Goal: Task Accomplishment & Management: Use online tool/utility

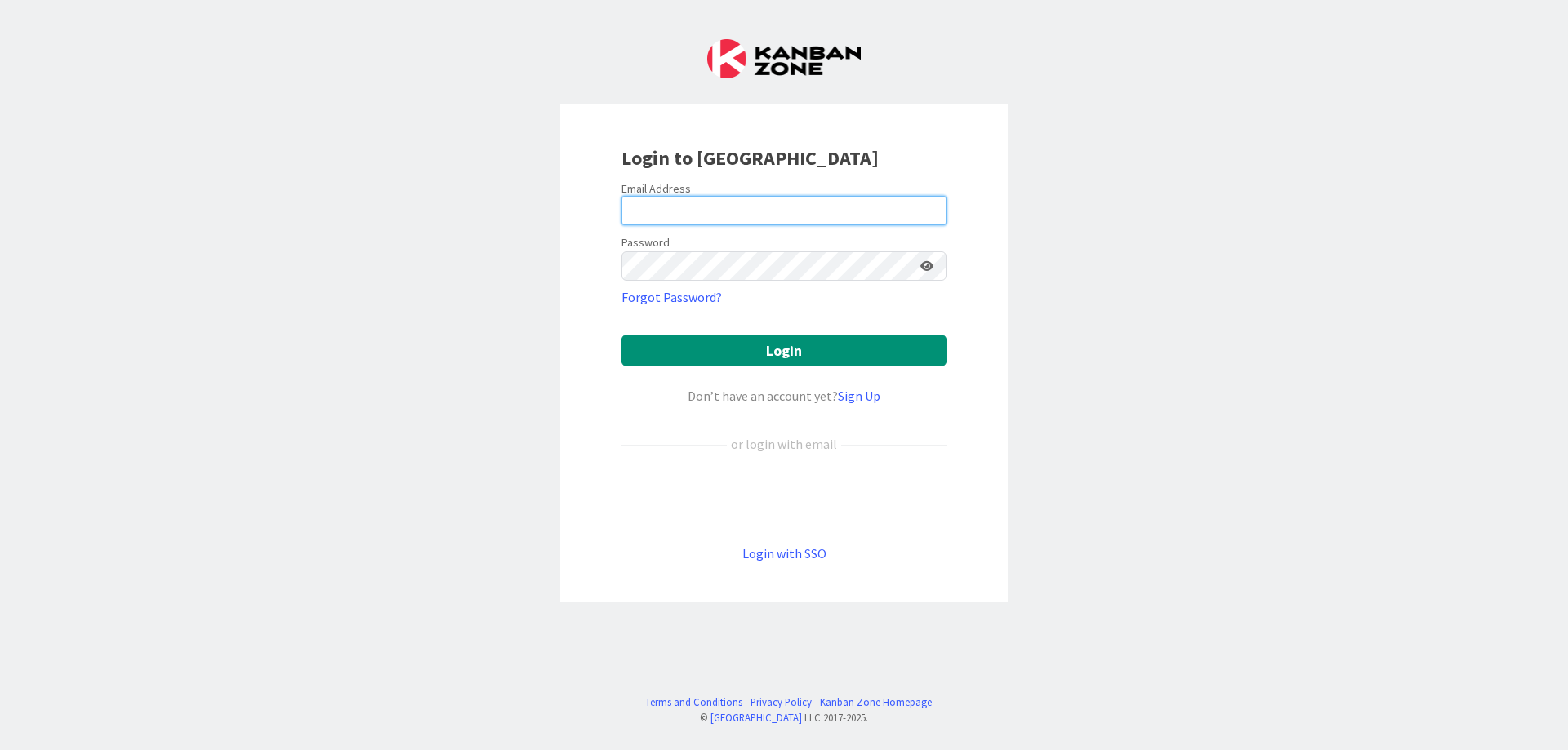
click at [634, 214] on input "email" at bounding box center [784, 210] width 325 height 29
type input "[PERSON_NAME][EMAIL_ADDRESS][DOMAIN_NAME]"
click at [621, 335] on button "Login" at bounding box center [784, 351] width 325 height 32
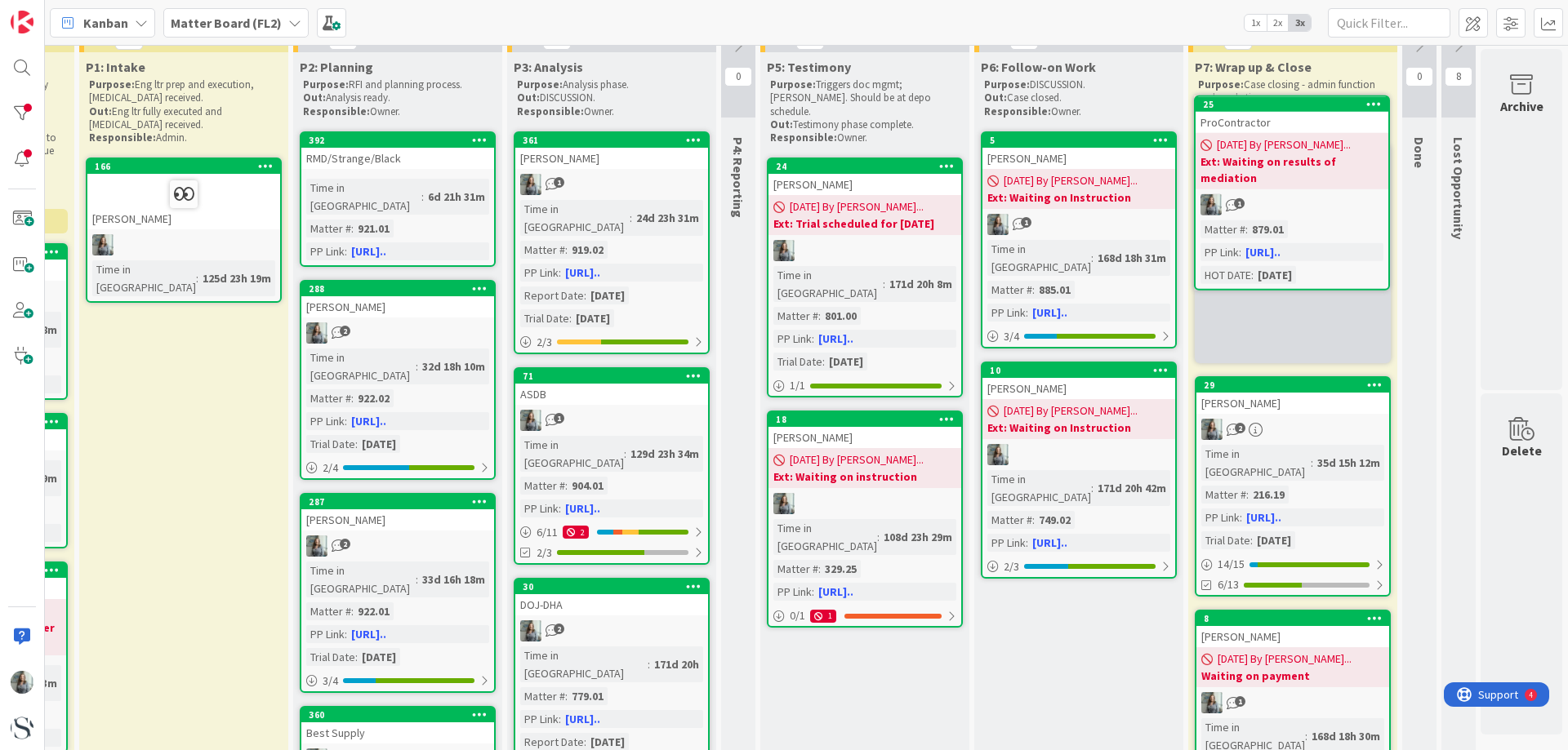
scroll to position [0, 450]
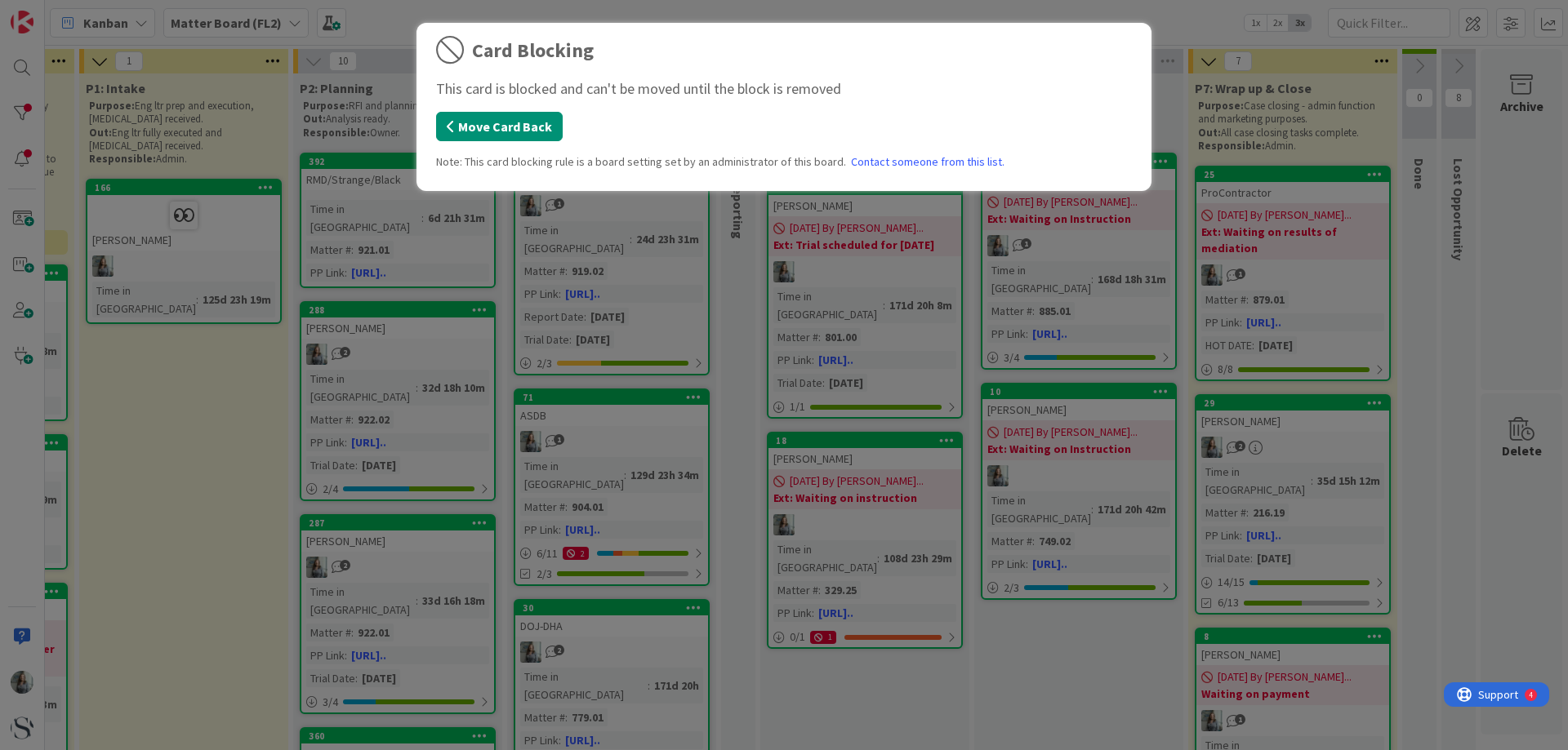
click at [475, 131] on button "Move Card Back" at bounding box center [500, 126] width 127 height 29
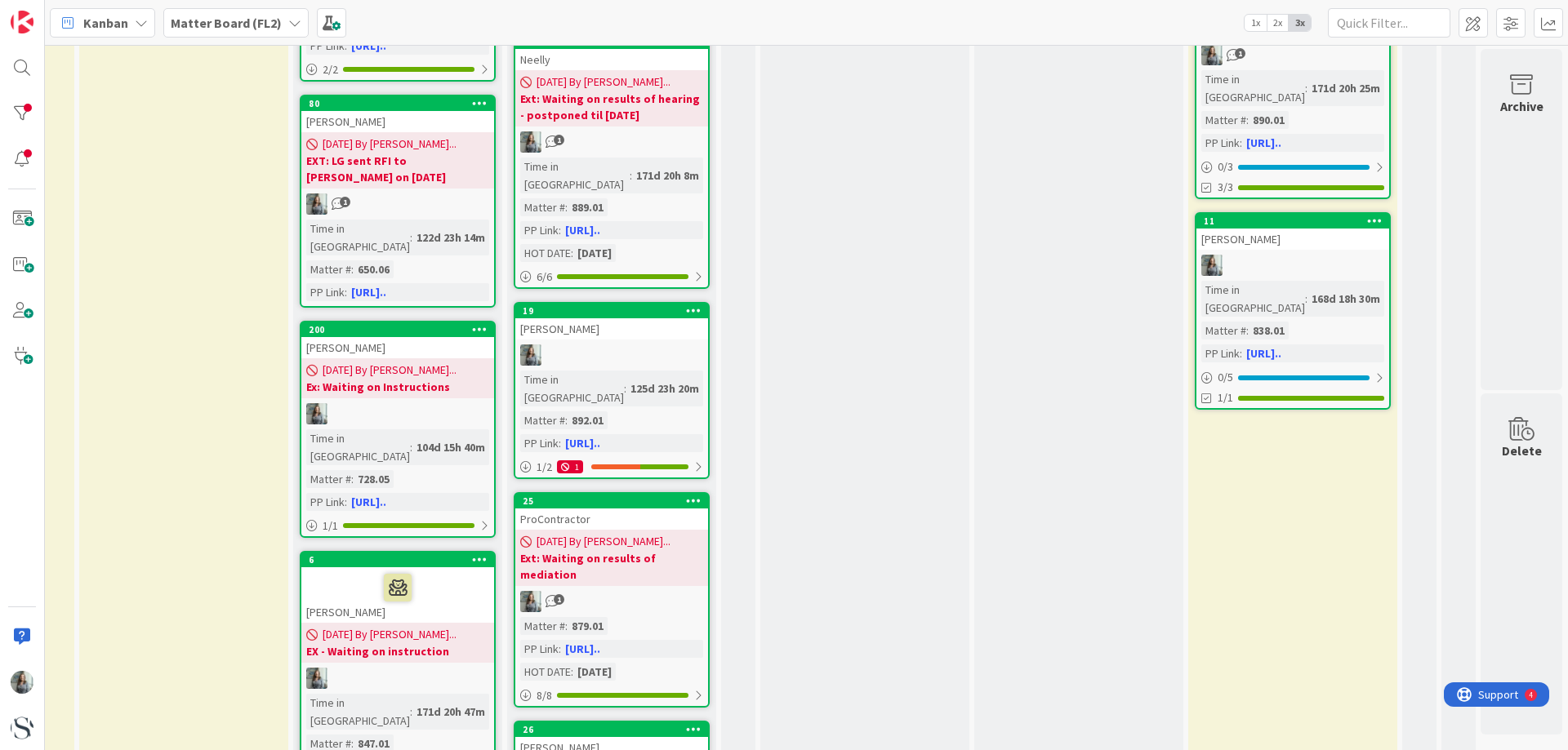
scroll to position [1061, 450]
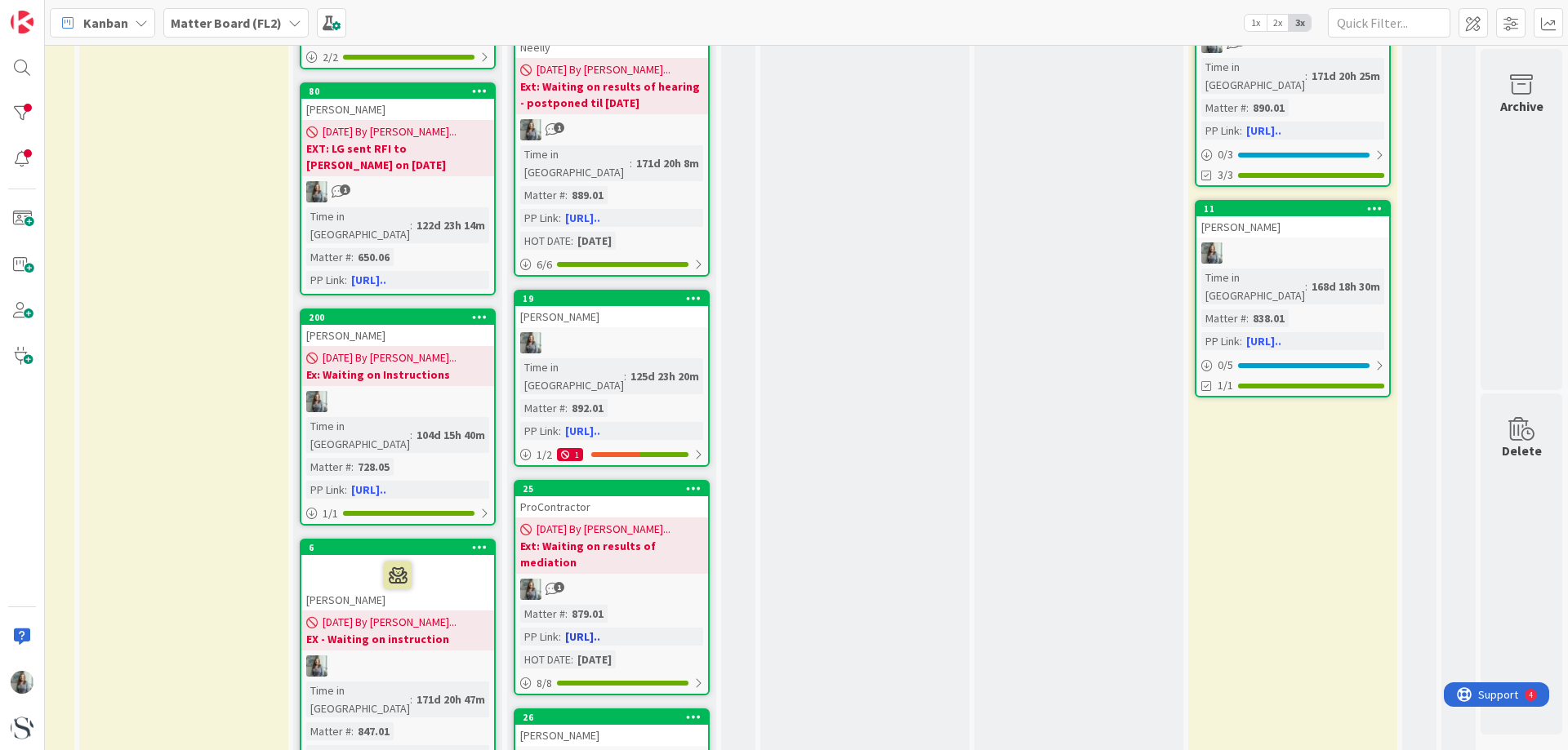
click at [568, 517] on div "[DATE] By [PERSON_NAME]... Ext: Waiting on results of mediation" at bounding box center [612, 546] width 193 height 56
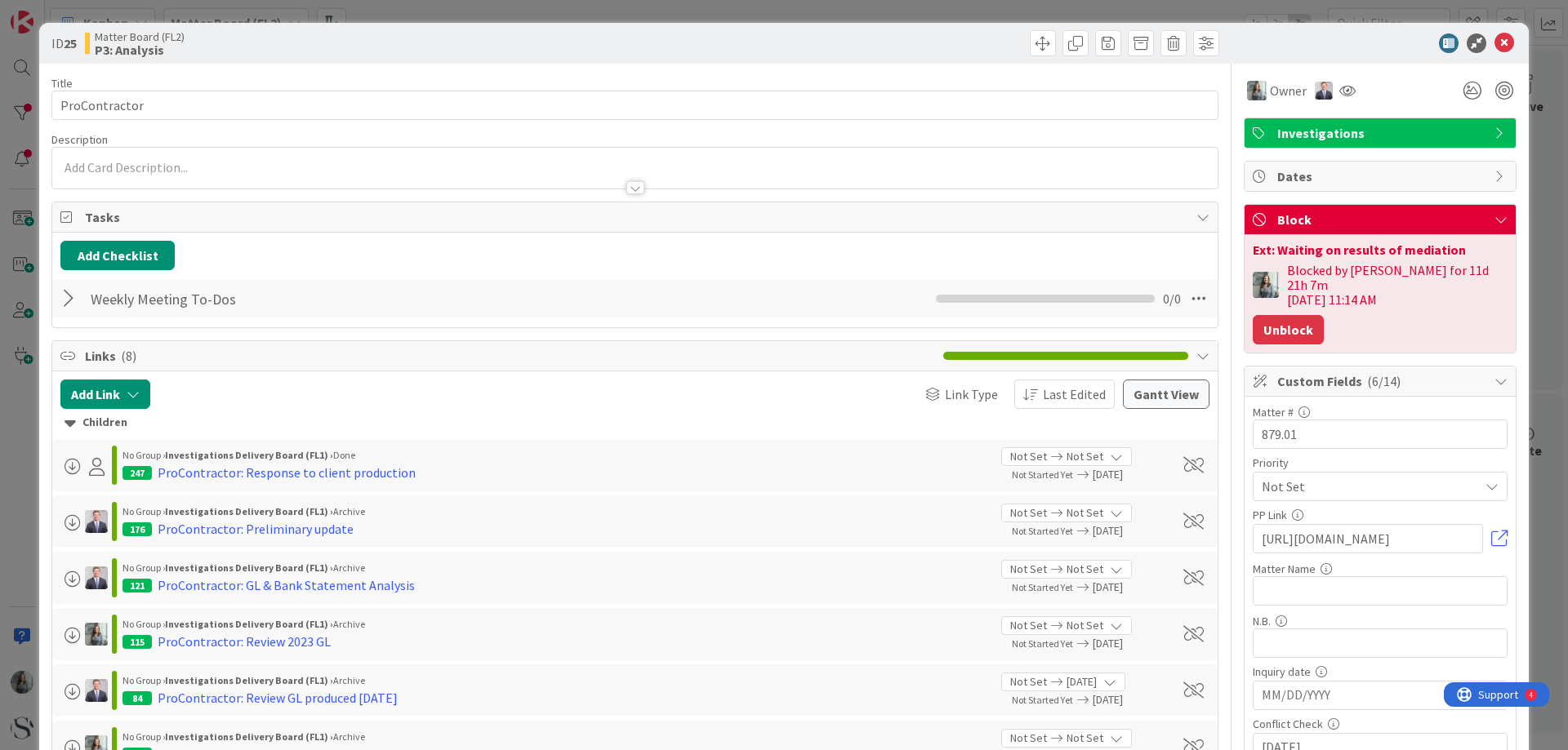
click at [1285, 316] on button "Unblock" at bounding box center [1288, 330] width 71 height 29
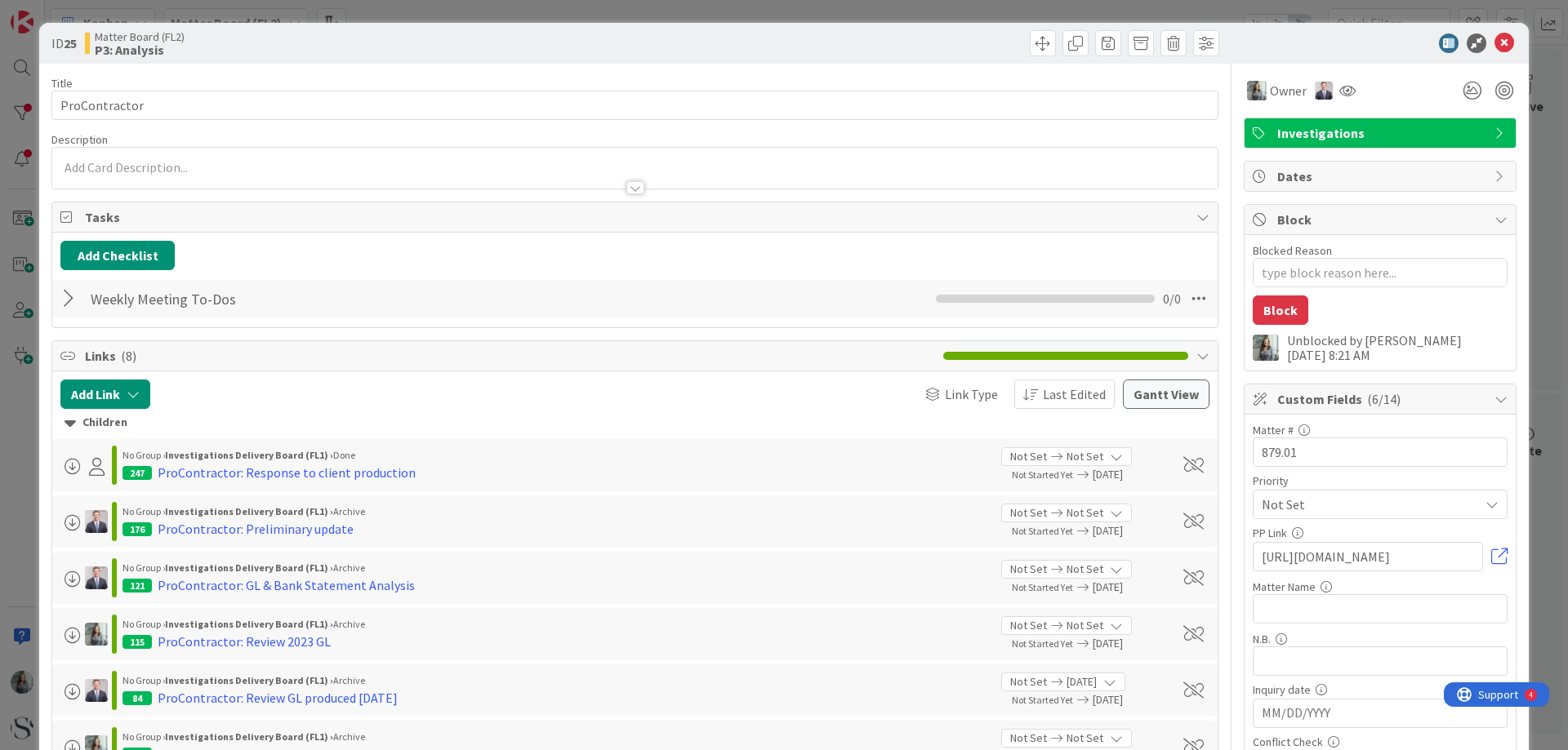
type textarea "x"
click at [1495, 41] on icon at bounding box center [1505, 43] width 19 height 19
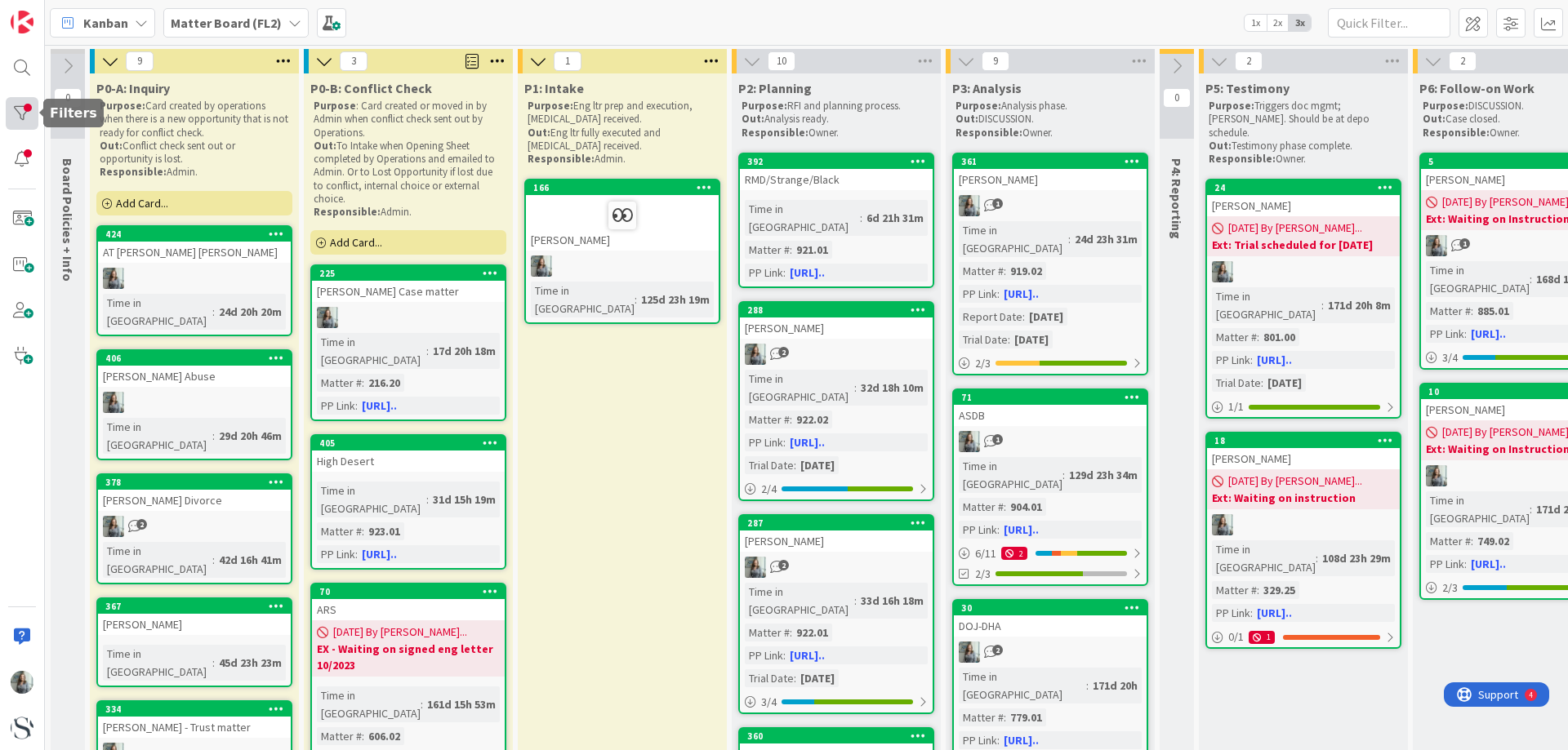
click at [17, 111] on div at bounding box center [21, 113] width 33 height 33
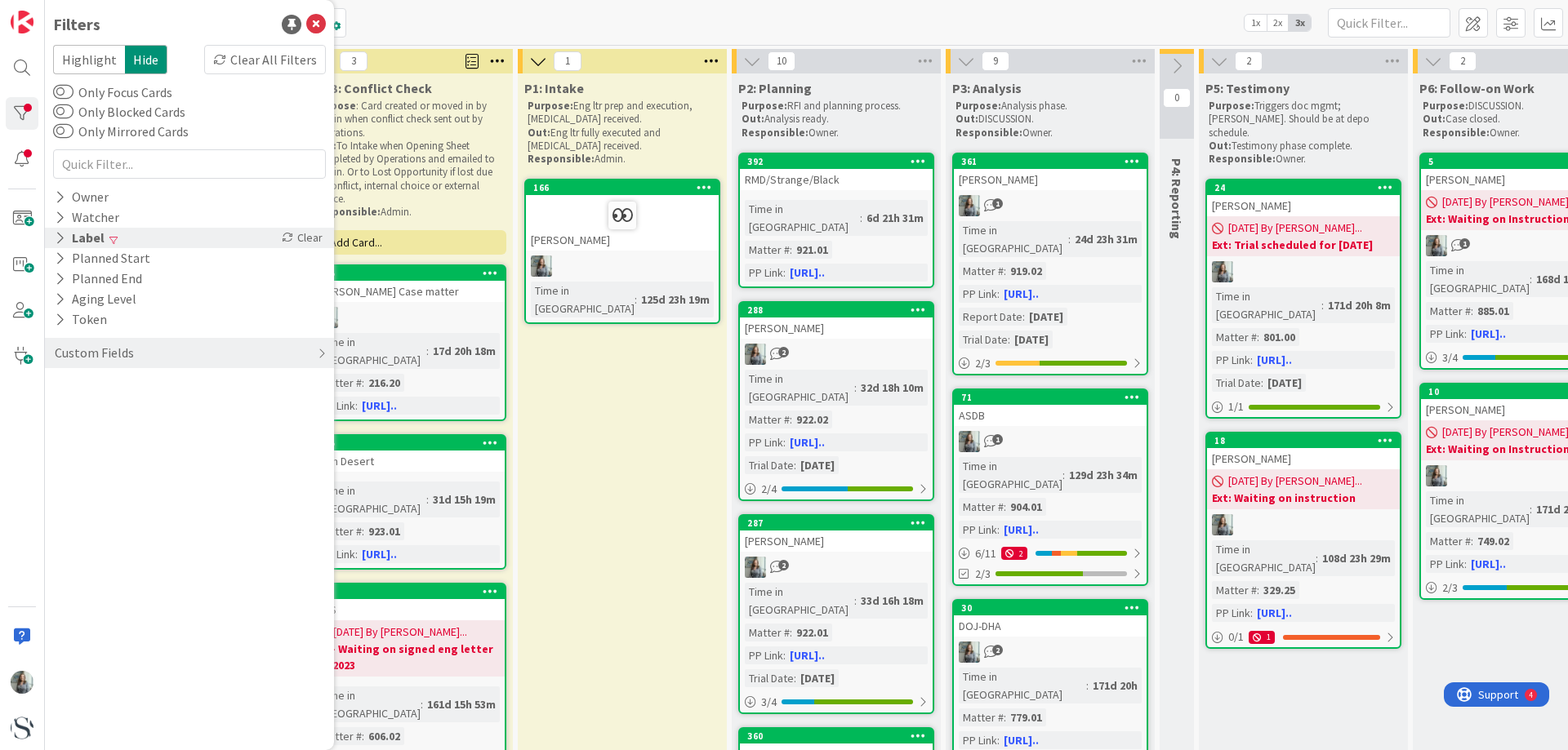
click at [61, 241] on icon at bounding box center [60, 238] width 11 height 14
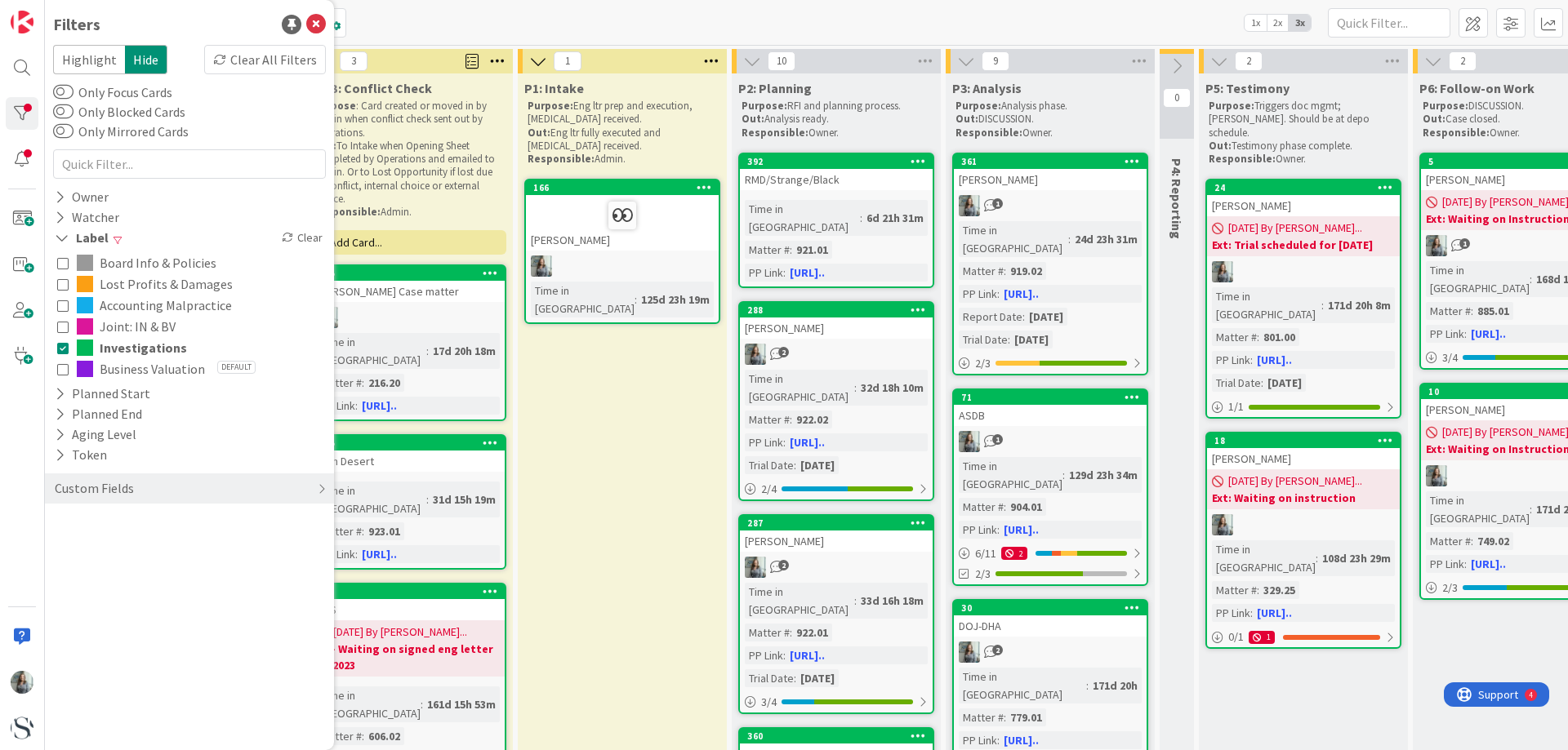
click at [62, 278] on icon at bounding box center [63, 284] width 11 height 11
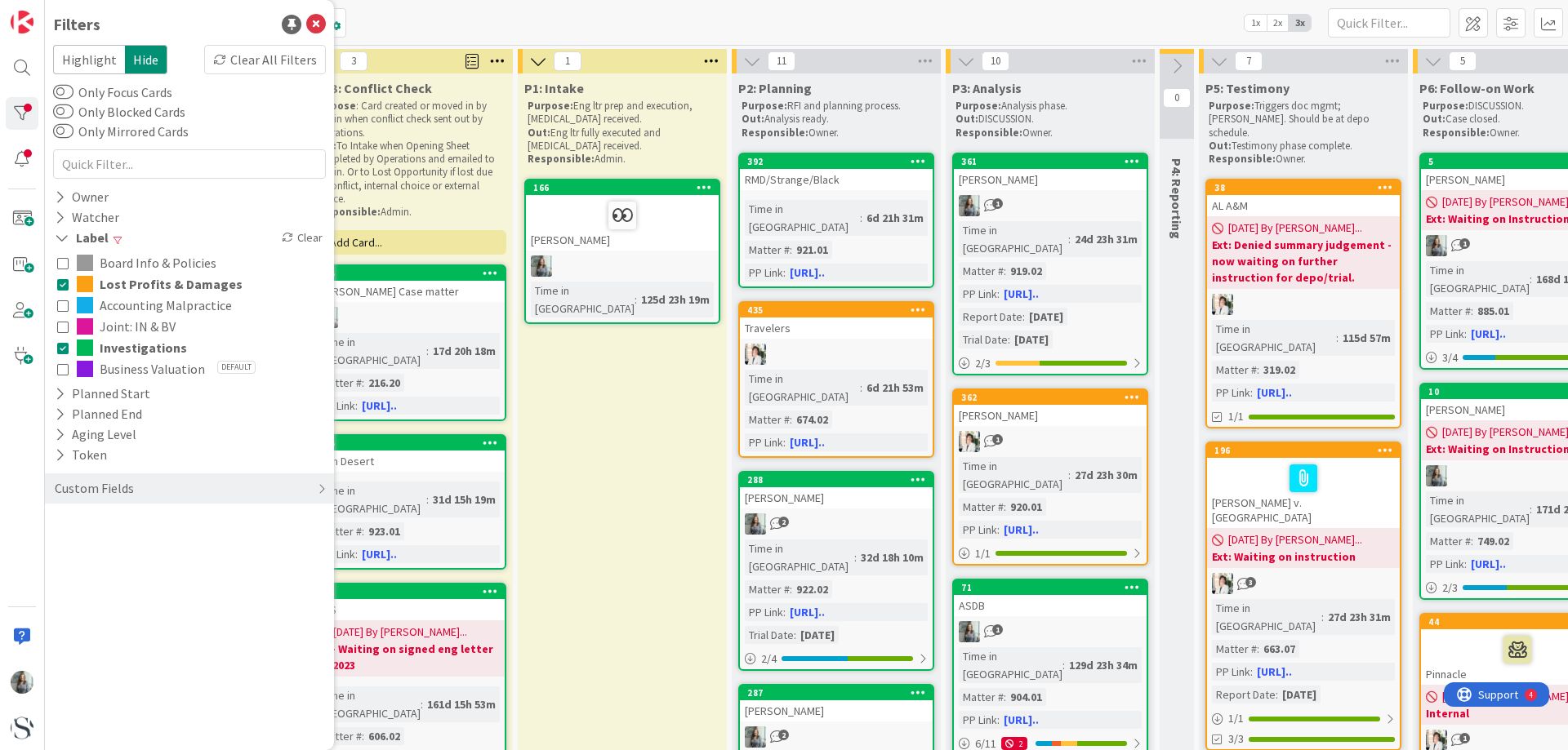
click at [59, 308] on icon at bounding box center [63, 305] width 11 height 11
click at [63, 330] on icon at bounding box center [63, 326] width 11 height 11
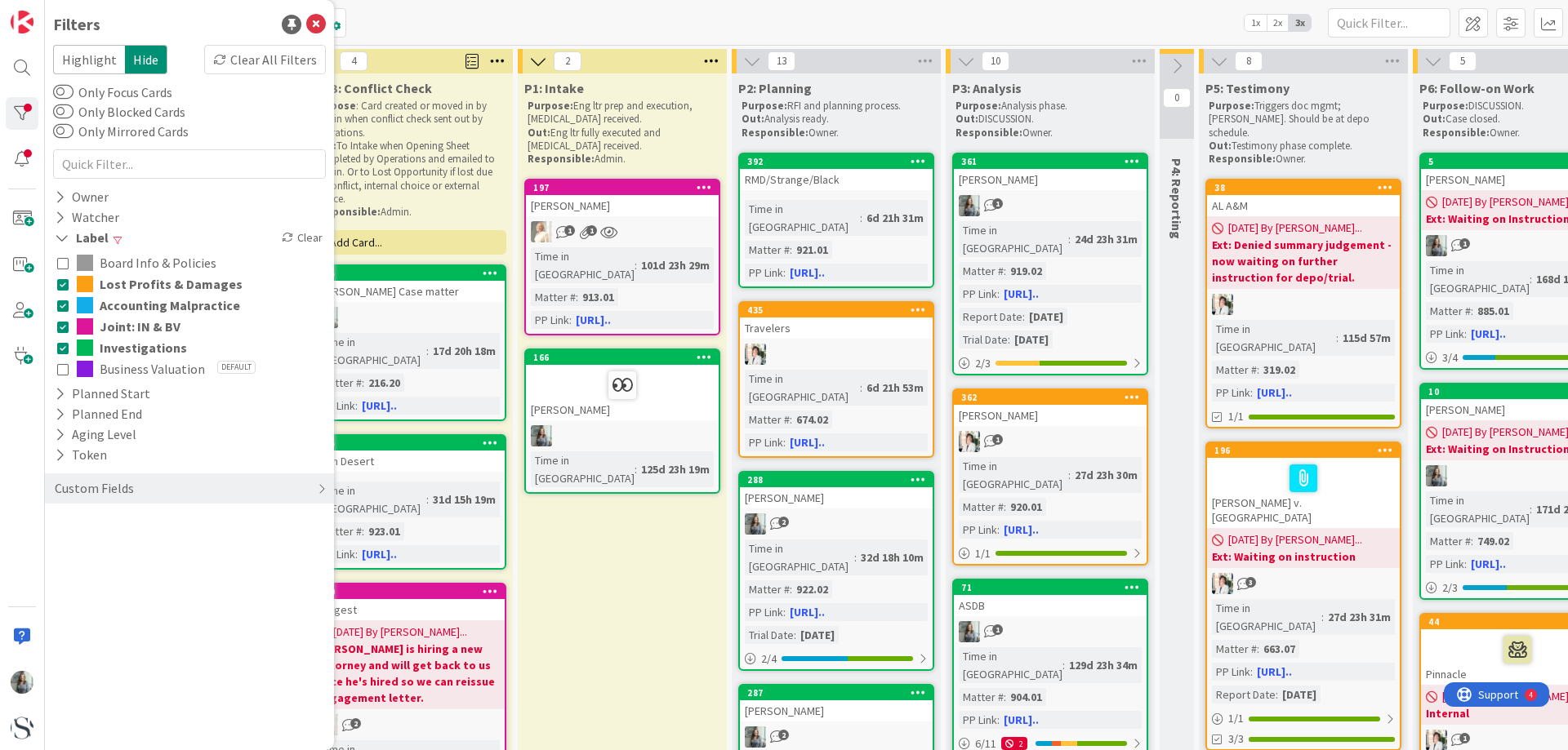
click at [67, 346] on icon at bounding box center [63, 347] width 11 height 11
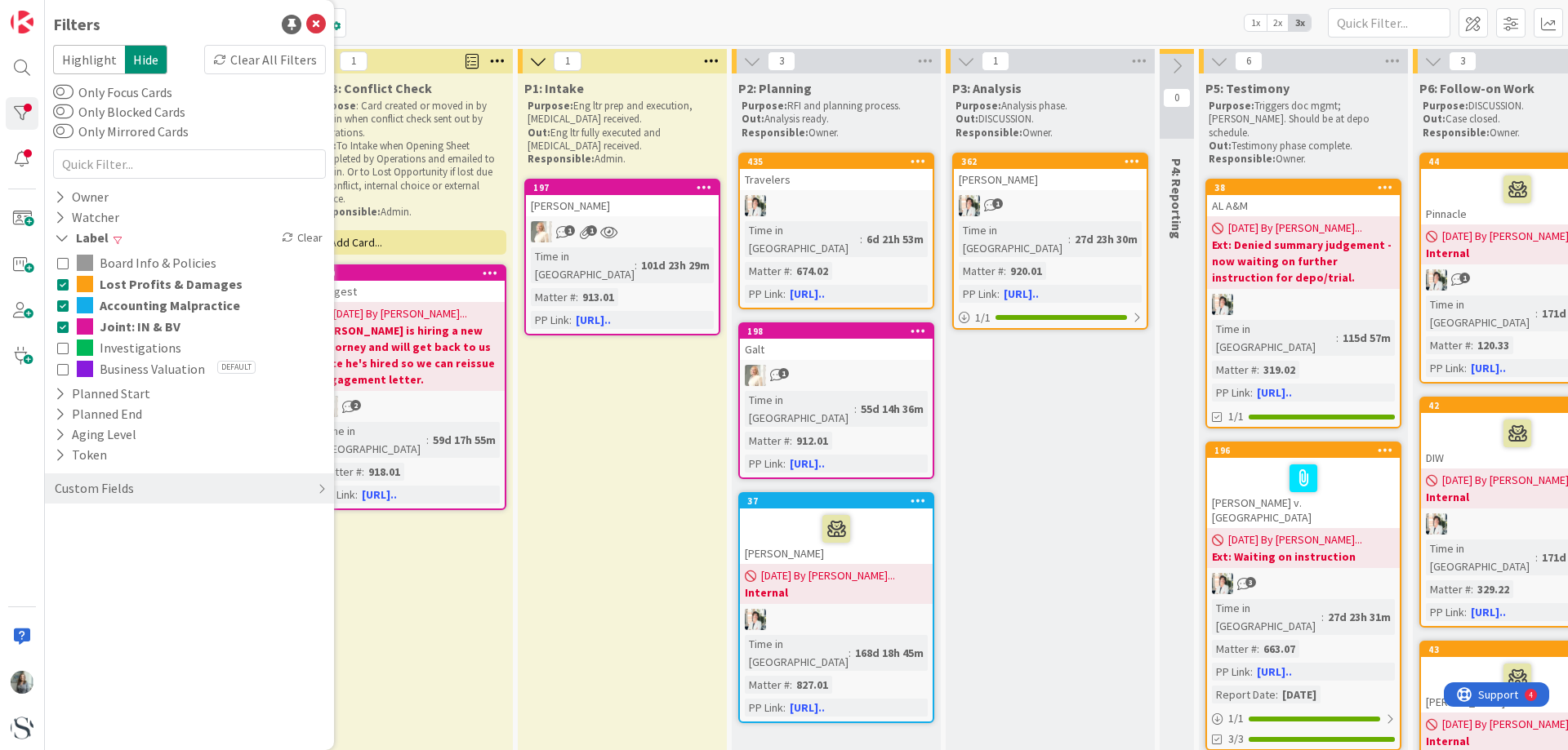
click at [62, 367] on icon at bounding box center [63, 368] width 11 height 11
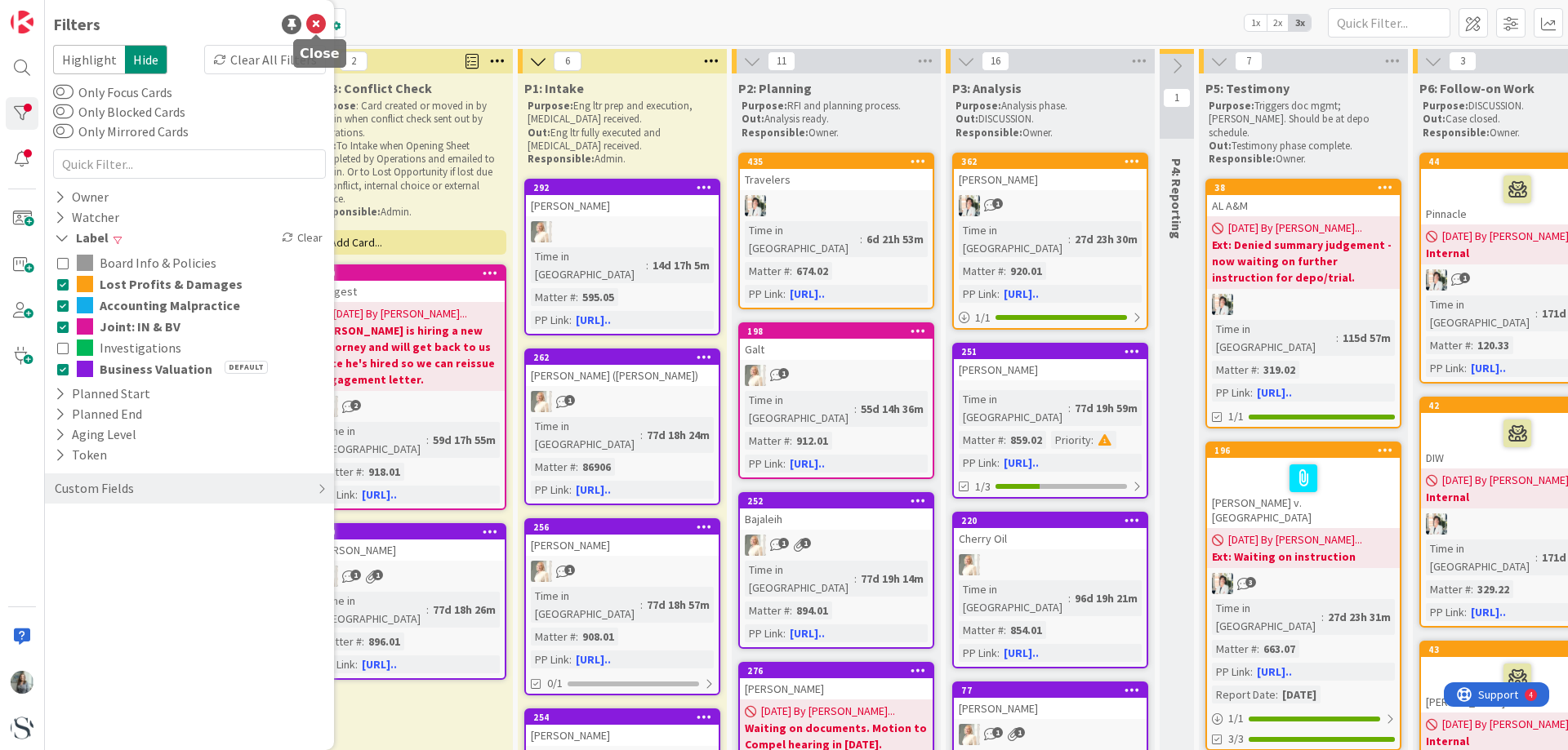
click at [315, 19] on icon at bounding box center [316, 25] width 19 height 19
